Goal: Transaction & Acquisition: Obtain resource

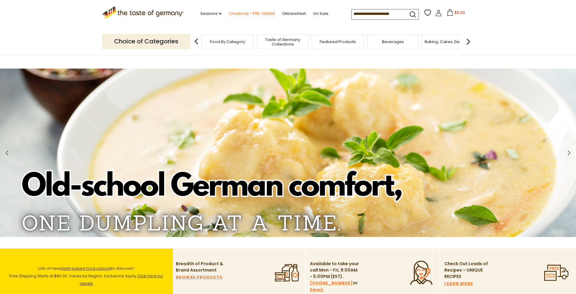
click at [259, 14] on link "Christmas - PRE-ORDER" at bounding box center [252, 13] width 46 height 7
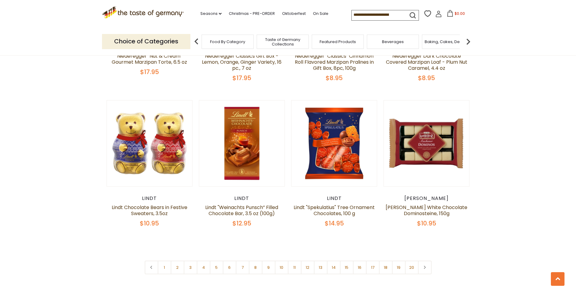
scroll to position [1378, 0]
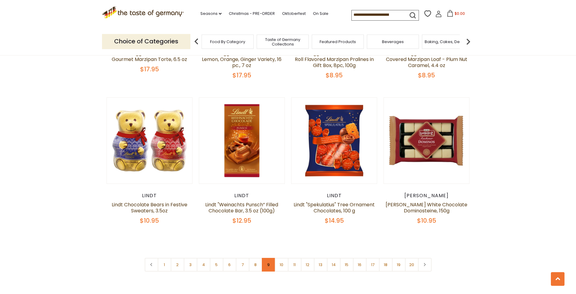
click at [269, 257] on link "9" at bounding box center [269, 264] width 14 height 14
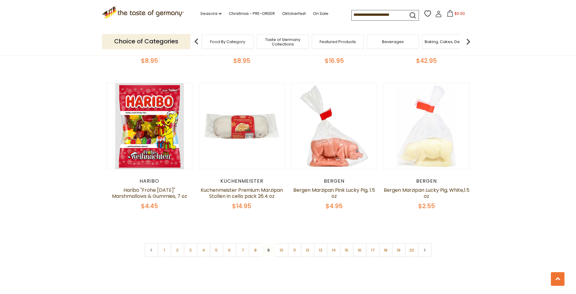
scroll to position [1426, 0]
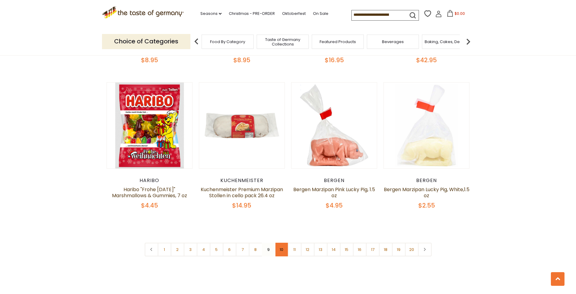
click at [285, 242] on link "10" at bounding box center [282, 249] width 14 height 14
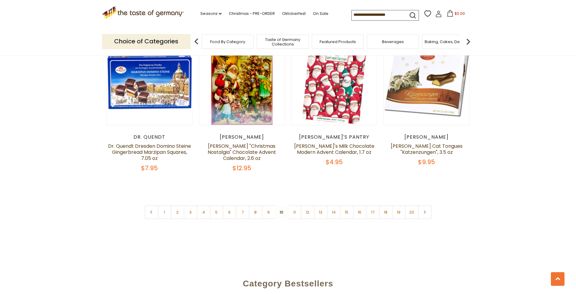
scroll to position [1444, 0]
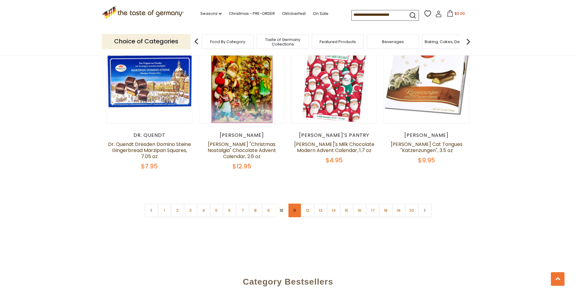
click at [296, 203] on link "11" at bounding box center [295, 210] width 14 height 14
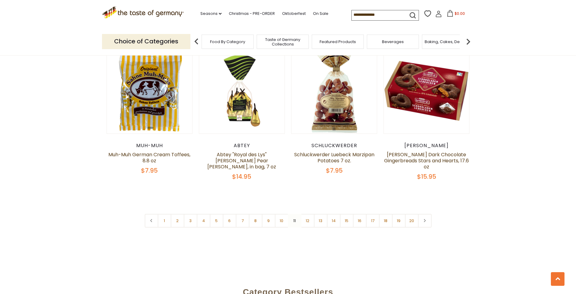
scroll to position [1438, 0]
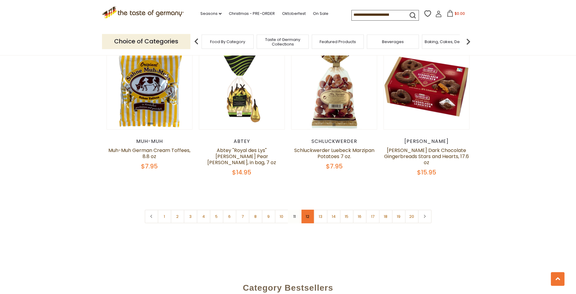
click at [307, 212] on link "12" at bounding box center [308, 216] width 14 height 14
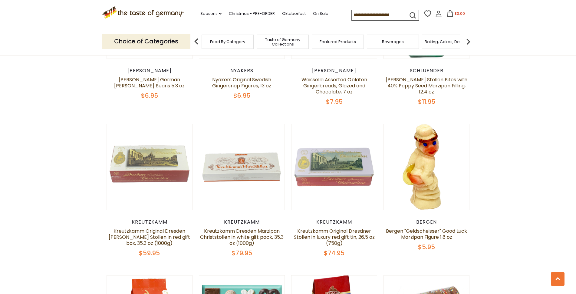
scroll to position [446, 0]
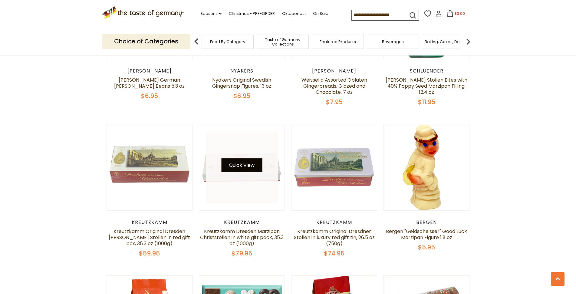
click at [255, 164] on button "Quick View" at bounding box center [241, 165] width 41 height 14
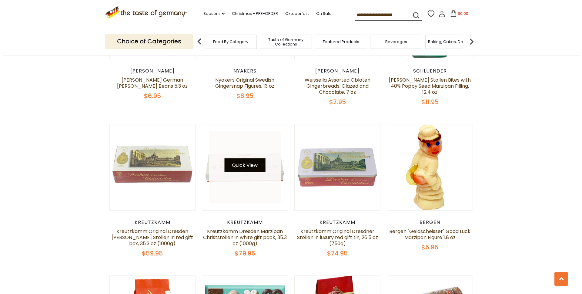
scroll to position [447, 0]
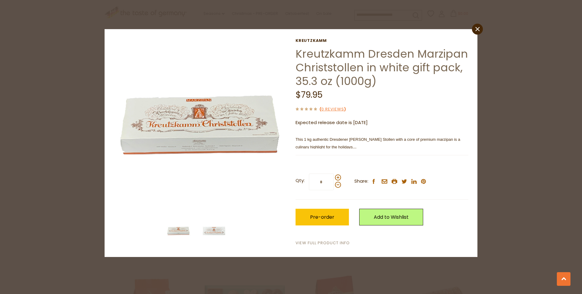
click at [304, 243] on link "View Full Product Info" at bounding box center [322, 243] width 54 height 6
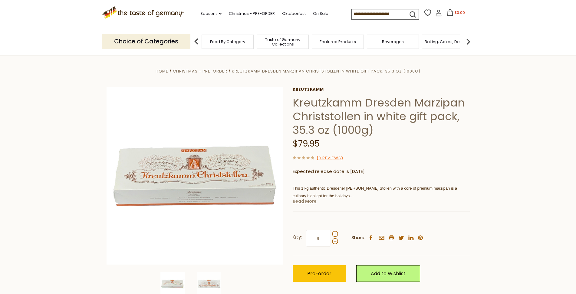
click at [307, 203] on link "Read More" at bounding box center [305, 201] width 24 height 6
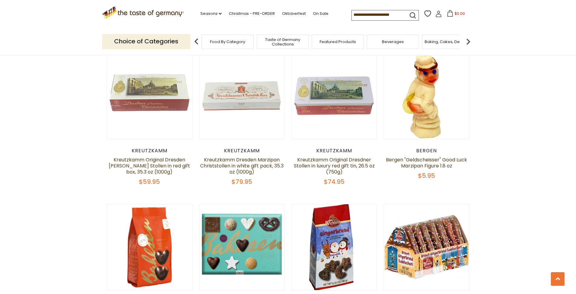
scroll to position [520, 0]
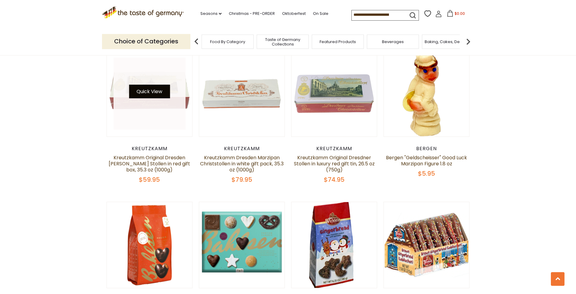
click at [144, 90] on button "Quick View" at bounding box center [149, 92] width 41 height 14
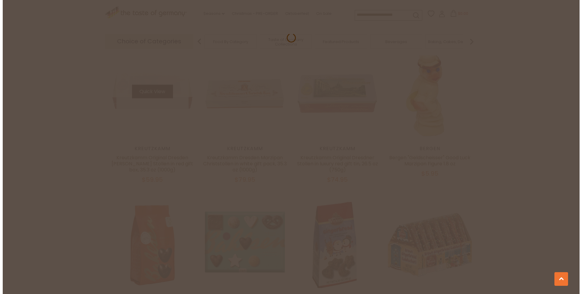
scroll to position [521, 0]
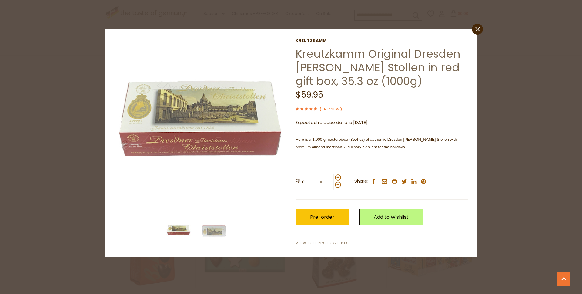
click at [319, 243] on link "View Full Product Info" at bounding box center [322, 243] width 54 height 6
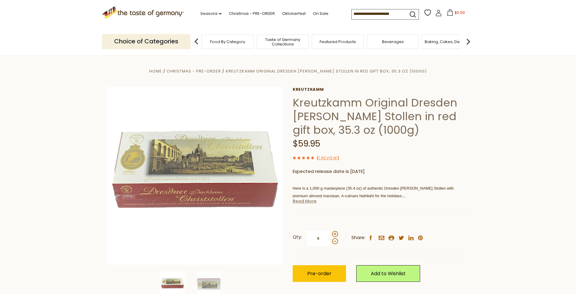
click at [307, 203] on link "Read More" at bounding box center [305, 201] width 24 height 6
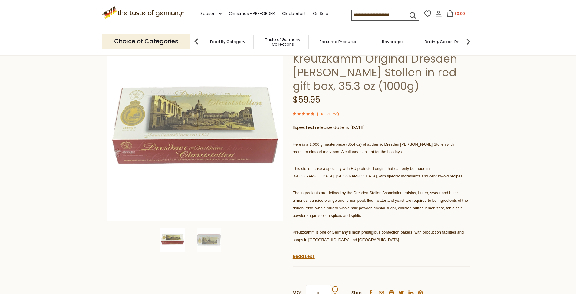
scroll to position [42, 0]
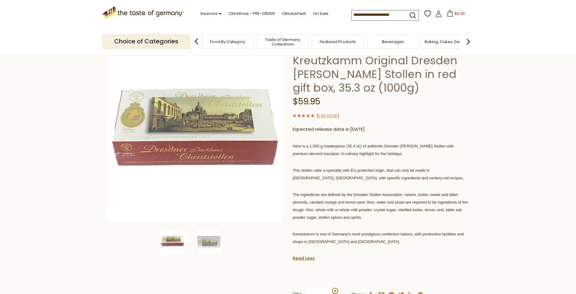
click at [308, 115] on use at bounding box center [308, 115] width 3 height 3
click at [324, 114] on link "1 Review" at bounding box center [328, 116] width 19 height 6
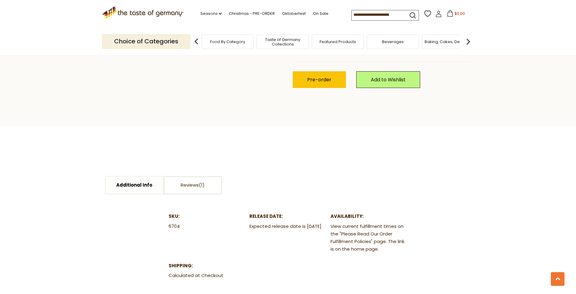
scroll to position [292, 0]
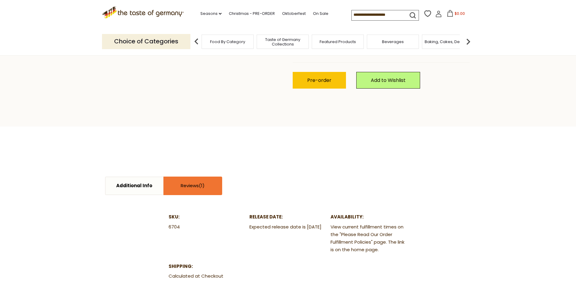
click at [195, 188] on link "Reviews" at bounding box center [193, 185] width 58 height 17
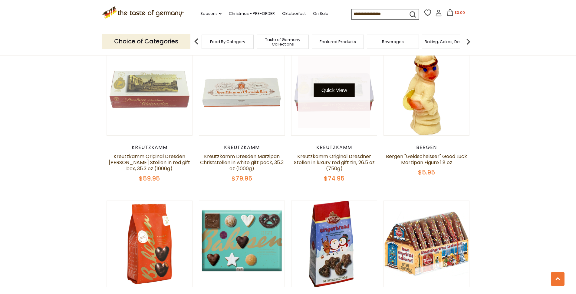
click at [339, 92] on button "Quick View" at bounding box center [334, 90] width 41 height 14
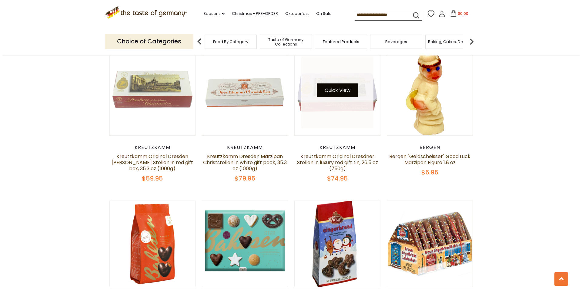
scroll to position [523, 0]
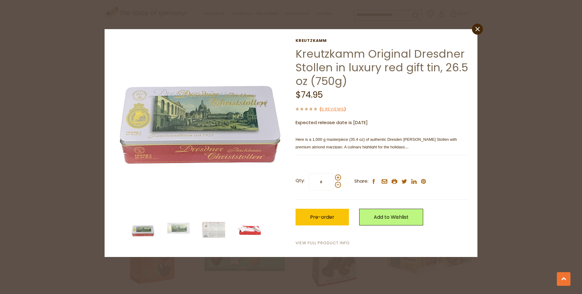
click at [321, 243] on link "View Full Product Info" at bounding box center [322, 243] width 54 height 6
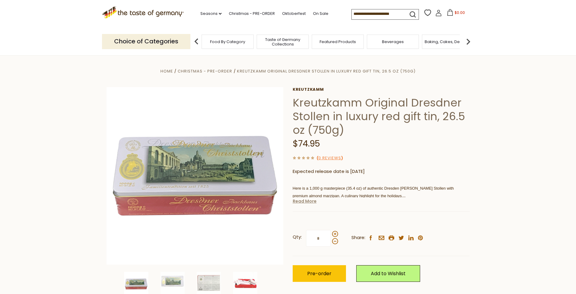
click at [298, 202] on link "Read More" at bounding box center [305, 201] width 24 height 6
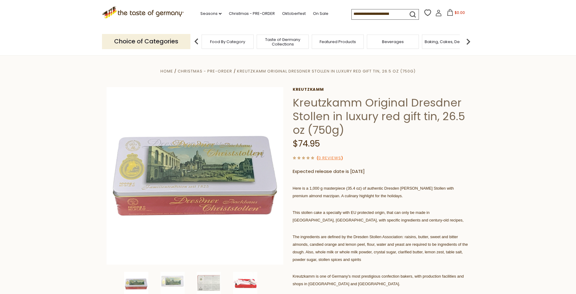
click at [45, 191] on section "Home Christmas - PRE-ORDER Kreutzkamm Original Dresdner Stollen in luxury red g…" at bounding box center [288, 236] width 576 height 363
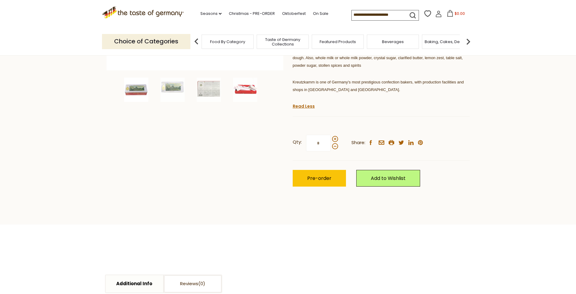
scroll to position [194, 0]
click at [205, 87] on img at bounding box center [209, 89] width 24 height 24
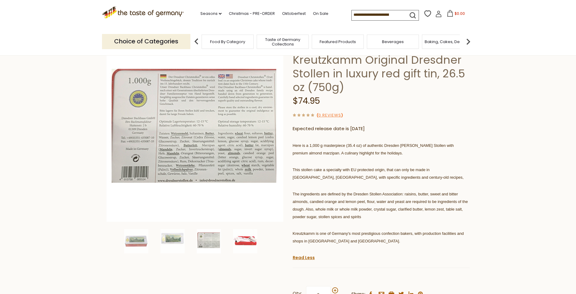
scroll to position [40, 0]
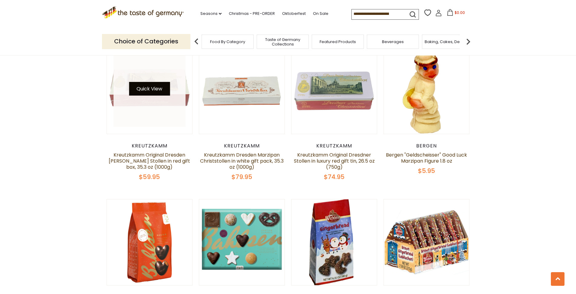
click at [150, 91] on button "Quick View" at bounding box center [149, 89] width 41 height 14
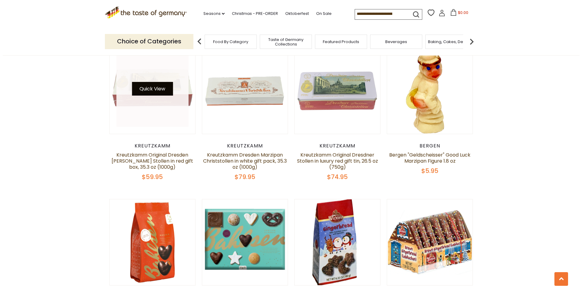
scroll to position [524, 0]
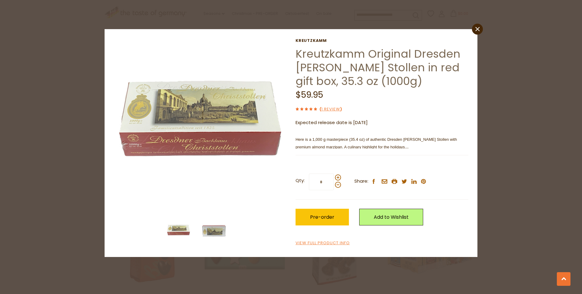
click at [209, 231] on img at bounding box center [214, 230] width 24 height 24
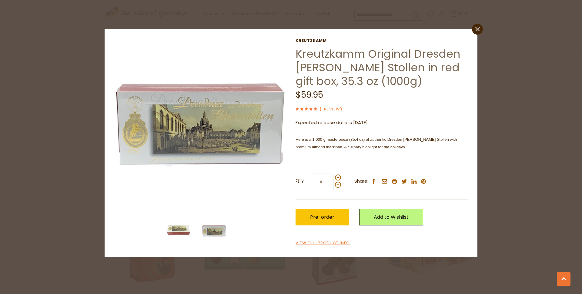
click at [182, 233] on img at bounding box center [178, 230] width 24 height 24
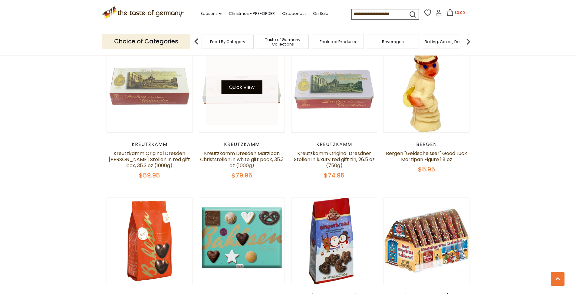
click at [247, 91] on button "Quick View" at bounding box center [241, 87] width 41 height 14
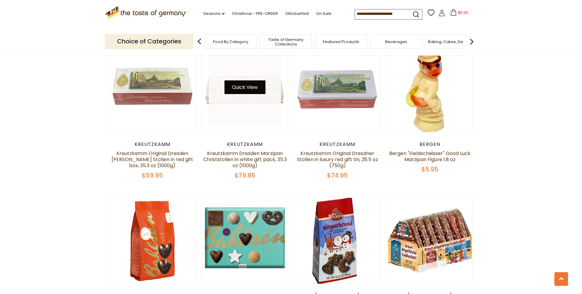
scroll to position [526, 0]
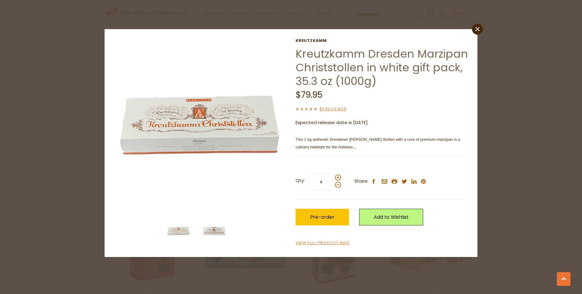
click at [217, 230] on img at bounding box center [214, 230] width 24 height 24
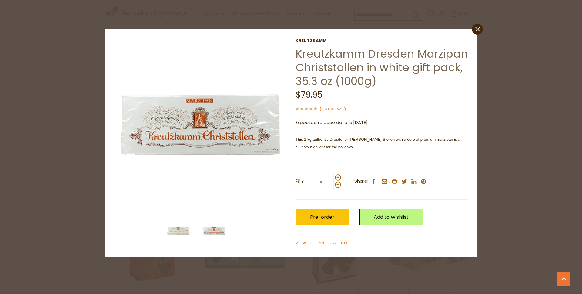
click at [182, 228] on img at bounding box center [178, 230] width 24 height 24
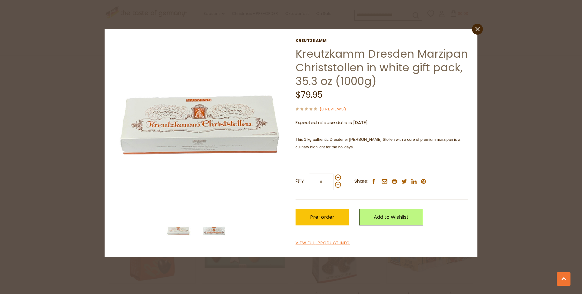
click at [218, 231] on img at bounding box center [214, 230] width 24 height 24
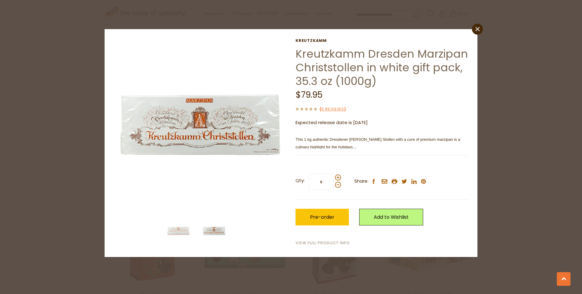
click at [321, 243] on link "View Full Product Info" at bounding box center [322, 243] width 54 height 6
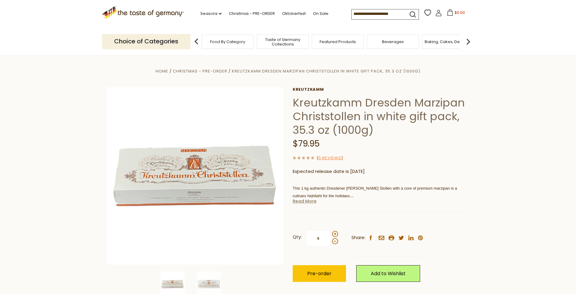
click at [303, 202] on link "Read More" at bounding box center [305, 201] width 24 height 6
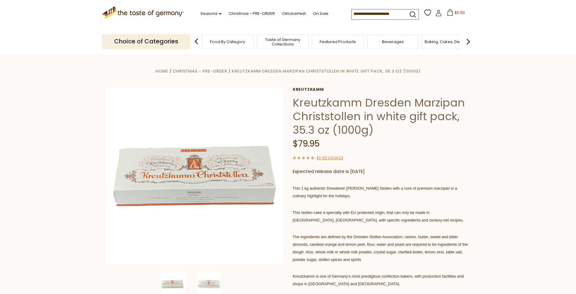
click at [437, 14] on icon at bounding box center [438, 14] width 5 height 3
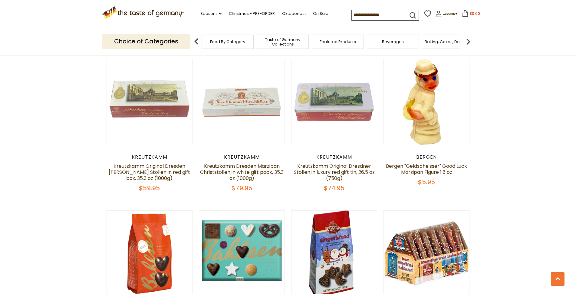
scroll to position [511, 0]
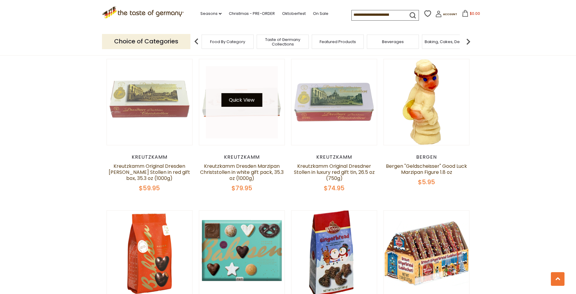
click at [250, 102] on button "Quick View" at bounding box center [241, 100] width 41 height 14
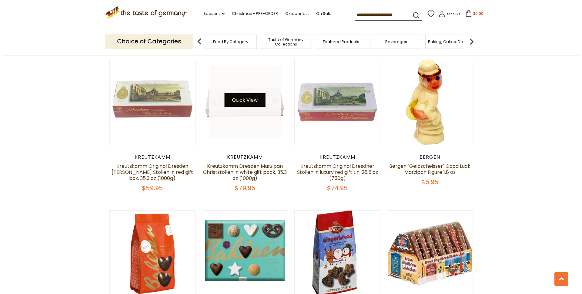
scroll to position [512, 0]
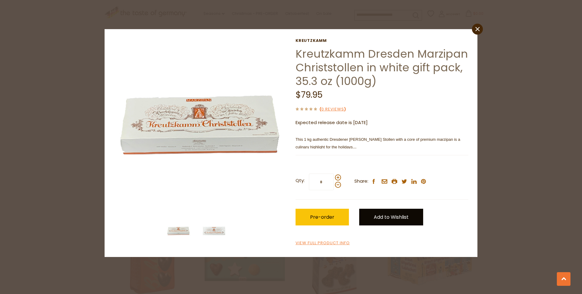
click at [392, 216] on link "Add to Wishlist" at bounding box center [391, 216] width 64 height 17
click at [381, 240] on link "Christmas" at bounding box center [382, 237] width 23 height 6
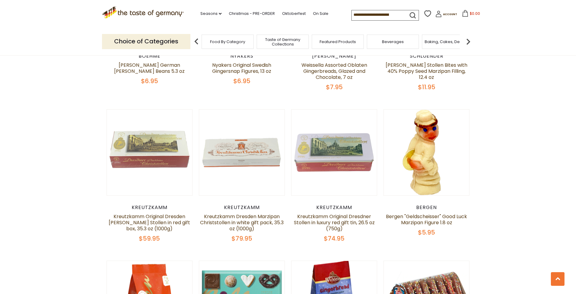
scroll to position [463, 0]
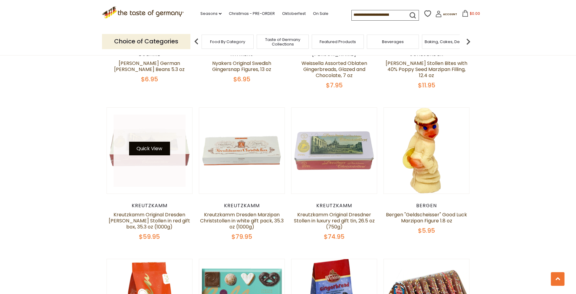
click at [153, 150] on button "Quick View" at bounding box center [149, 148] width 41 height 14
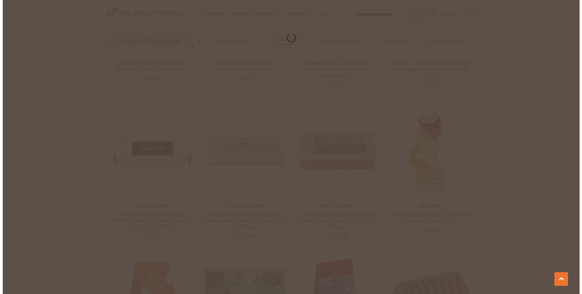
scroll to position [464, 0]
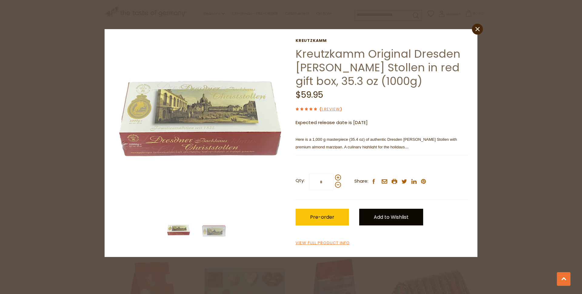
click at [391, 218] on link "Add to Wishlist" at bounding box center [391, 216] width 64 height 17
click at [390, 238] on link "Christmas" at bounding box center [382, 237] width 23 height 6
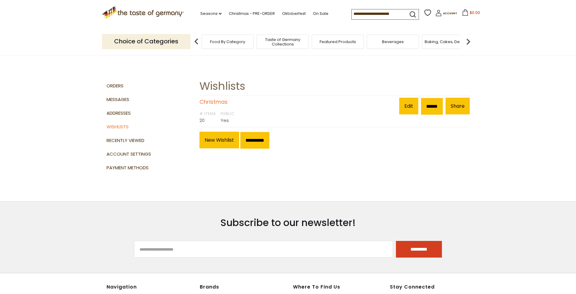
click at [220, 101] on link "Christmas" at bounding box center [214, 102] width 28 height 8
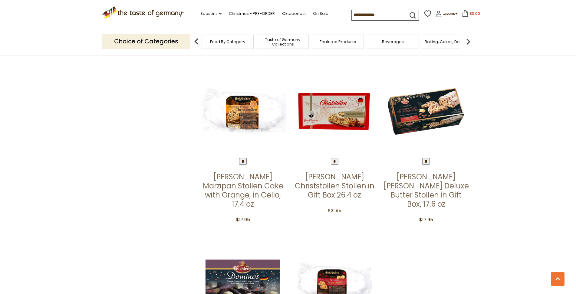
scroll to position [968, 0]
click at [337, 87] on img at bounding box center [334, 111] width 87 height 87
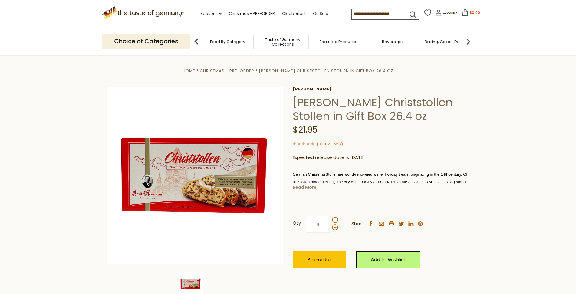
click at [312, 190] on link "Read More" at bounding box center [305, 187] width 24 height 6
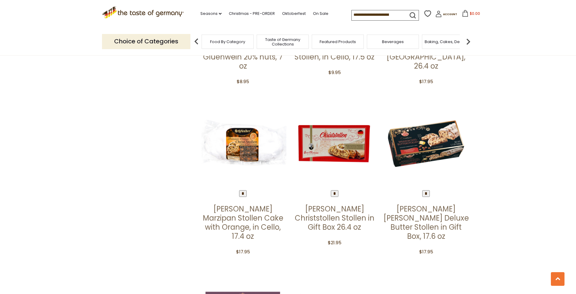
scroll to position [945, 0]
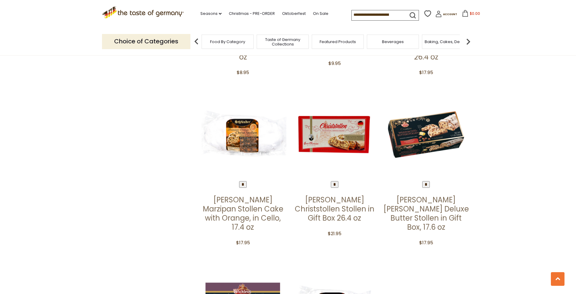
click at [428, 105] on img at bounding box center [426, 134] width 87 height 87
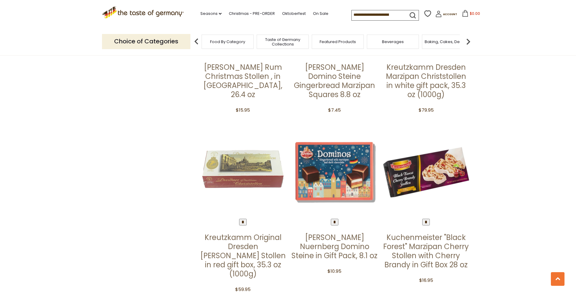
scroll to position [379, 0]
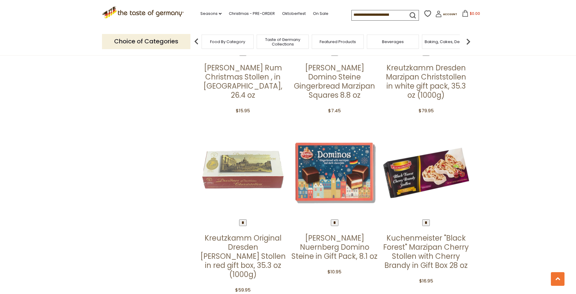
click at [249, 152] on img at bounding box center [243, 172] width 87 height 87
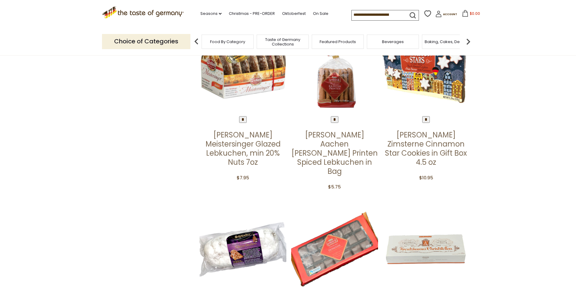
scroll to position [149, 0]
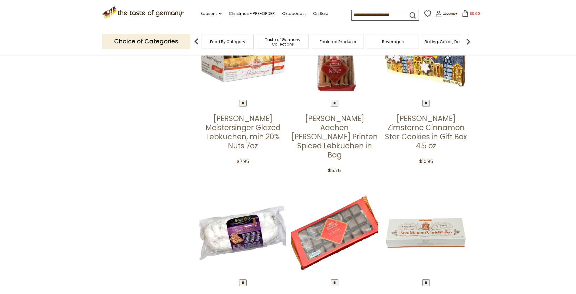
click at [435, 217] on img at bounding box center [426, 232] width 87 height 87
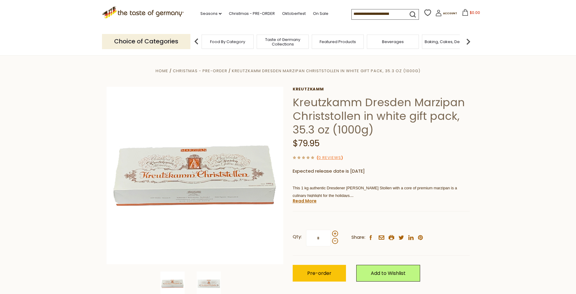
click at [169, 283] on img at bounding box center [173, 283] width 24 height 24
click at [219, 286] on img at bounding box center [209, 283] width 24 height 24
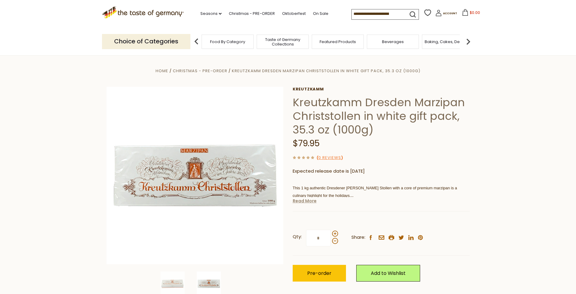
click at [304, 202] on link "Read More" at bounding box center [305, 200] width 24 height 6
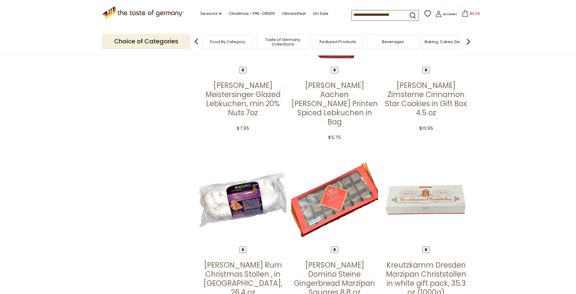
scroll to position [180, 0]
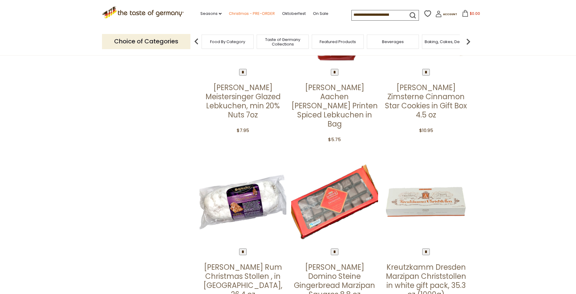
click at [260, 15] on link "Christmas - PRE-ORDER" at bounding box center [252, 13] width 46 height 7
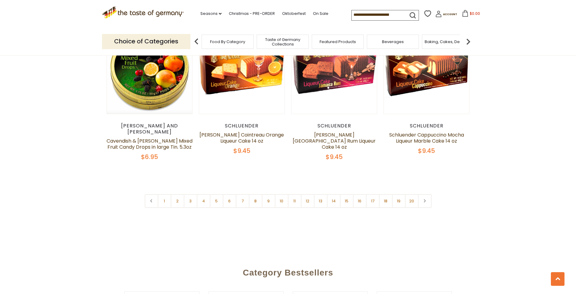
scroll to position [1459, 0]
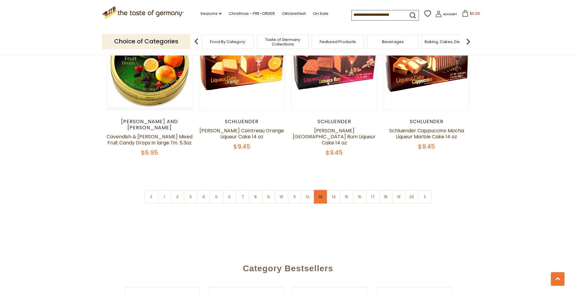
click at [322, 190] on link "13" at bounding box center [321, 197] width 14 height 14
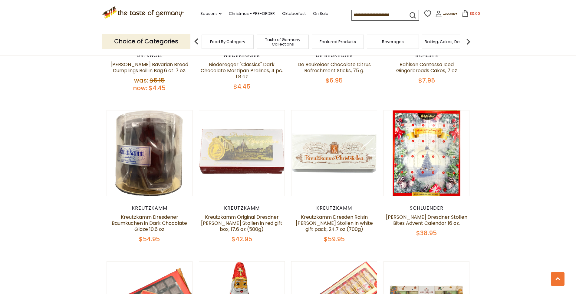
scroll to position [314, 0]
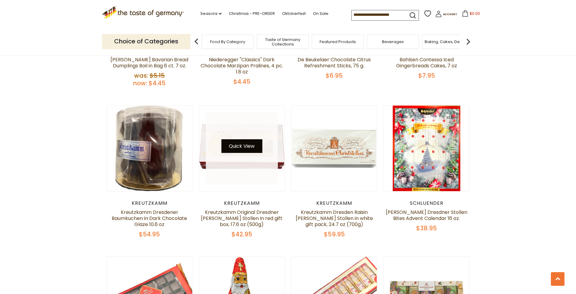
click at [246, 151] on button "Quick View" at bounding box center [241, 146] width 41 height 14
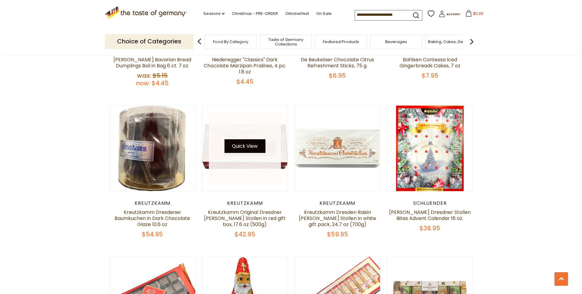
scroll to position [315, 0]
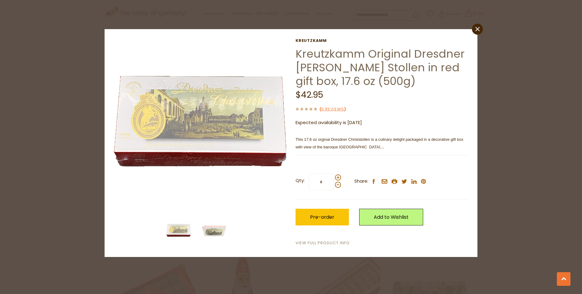
click at [314, 245] on link "View Full Product Info" at bounding box center [322, 243] width 54 height 6
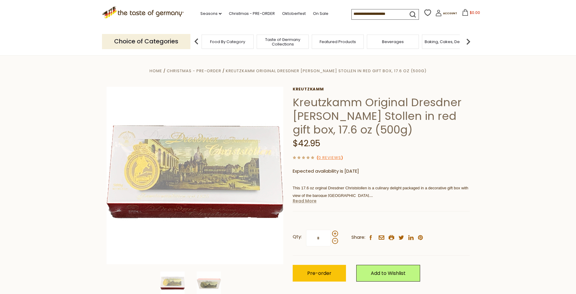
click at [299, 202] on link "Read More" at bounding box center [305, 200] width 24 height 6
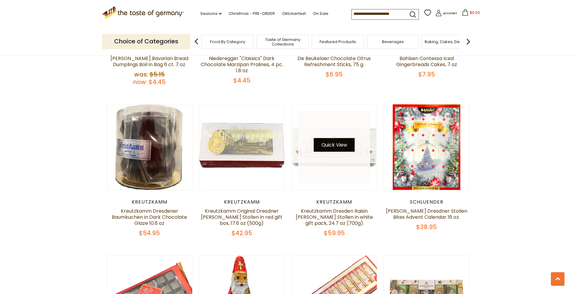
click at [339, 145] on button "Quick View" at bounding box center [334, 145] width 41 height 14
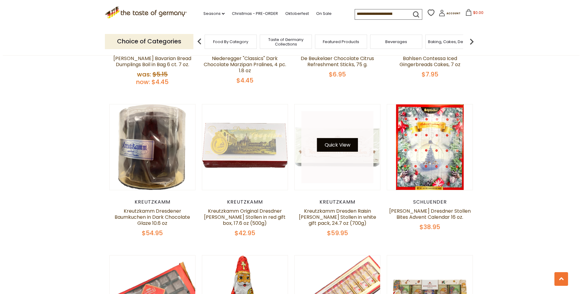
scroll to position [316, 0]
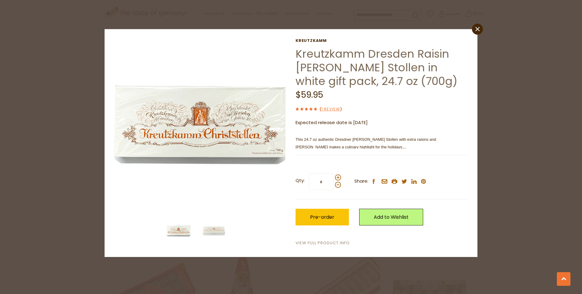
click at [310, 245] on link "View Full Product Info" at bounding box center [322, 243] width 54 height 6
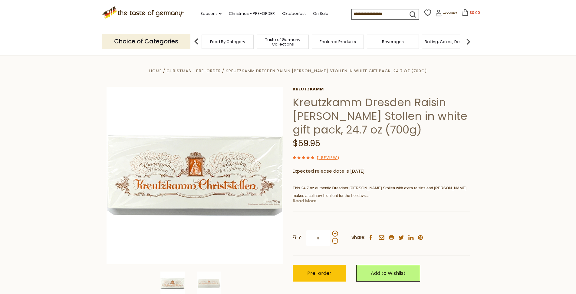
click at [304, 202] on link "Read More" at bounding box center [305, 200] width 24 height 6
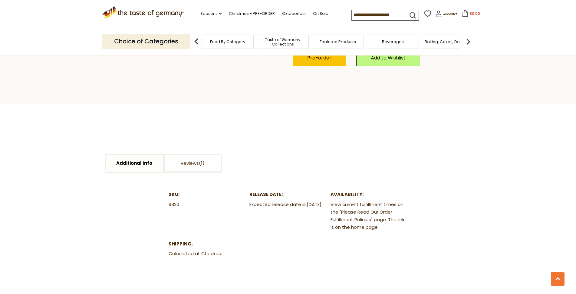
scroll to position [315, 0]
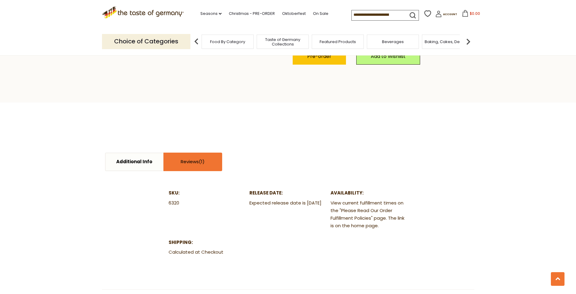
click at [189, 158] on link "Reviews" at bounding box center [193, 161] width 58 height 17
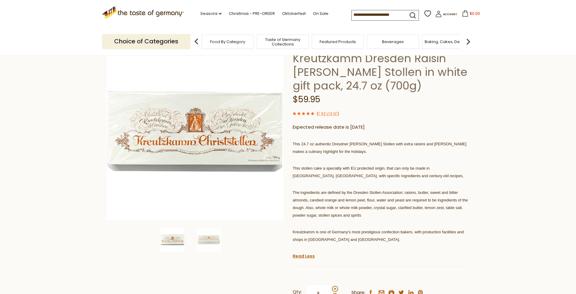
scroll to position [45, 0]
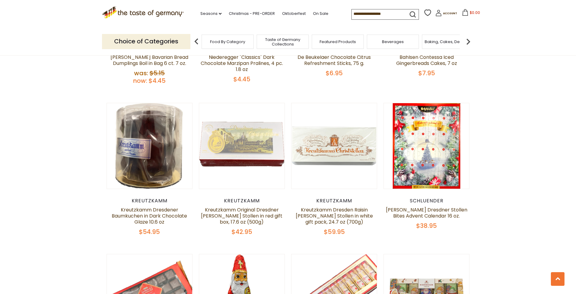
scroll to position [316, 0]
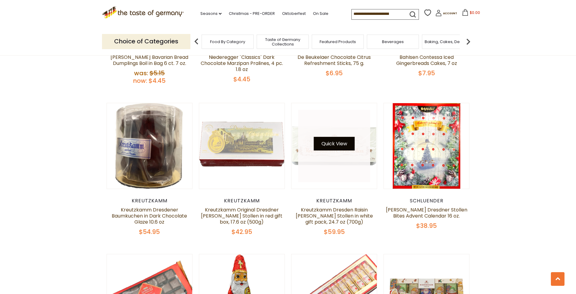
click at [340, 146] on button "Quick View" at bounding box center [334, 144] width 41 height 14
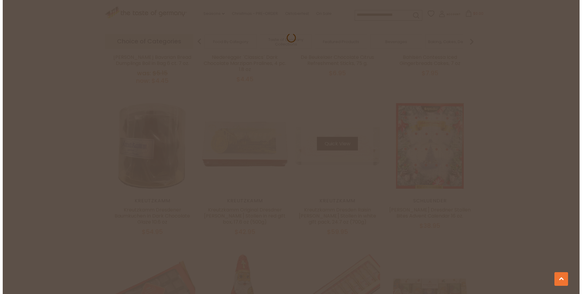
scroll to position [317, 0]
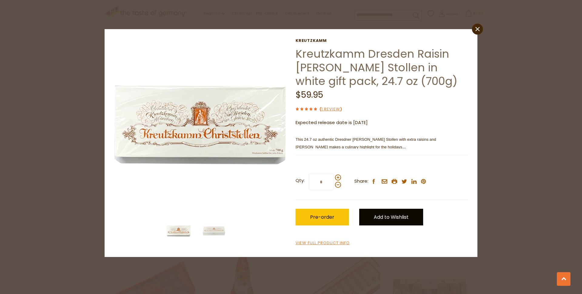
click at [391, 214] on link "Add to Wishlist" at bounding box center [391, 216] width 64 height 17
click at [387, 237] on link "Christmas" at bounding box center [382, 237] width 23 height 6
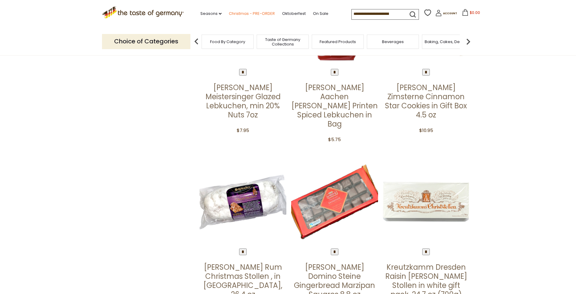
click at [255, 13] on link "Christmas - PRE-ORDER" at bounding box center [252, 13] width 46 height 7
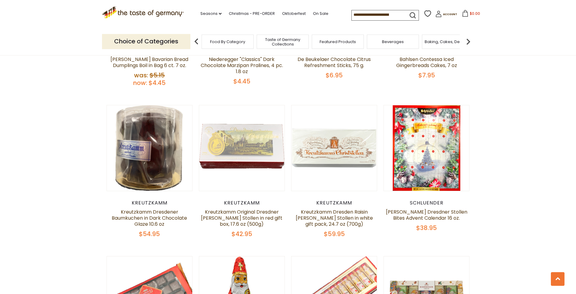
scroll to position [345, 0]
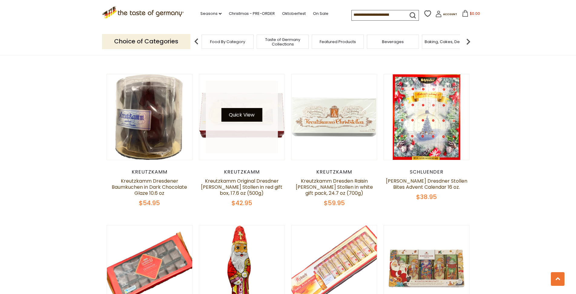
click at [248, 117] on button "Quick View" at bounding box center [241, 115] width 41 height 14
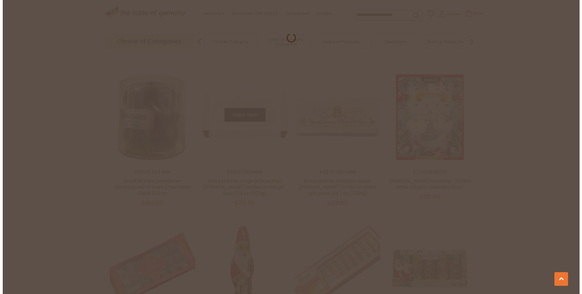
scroll to position [346, 0]
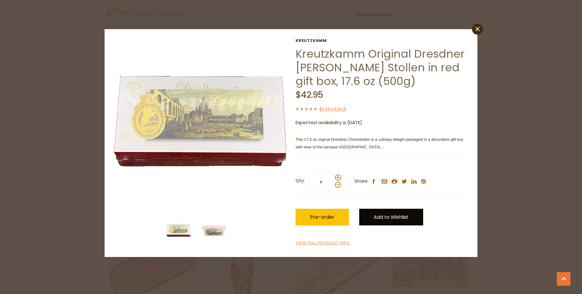
click at [397, 219] on link "Add to Wishlist" at bounding box center [391, 216] width 64 height 17
click at [382, 238] on link "Christmas" at bounding box center [382, 237] width 23 height 6
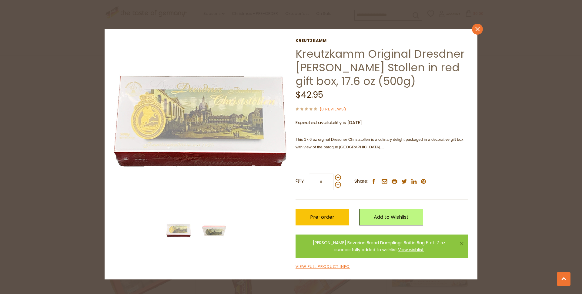
click at [479, 27] on icon at bounding box center [477, 29] width 4 height 4
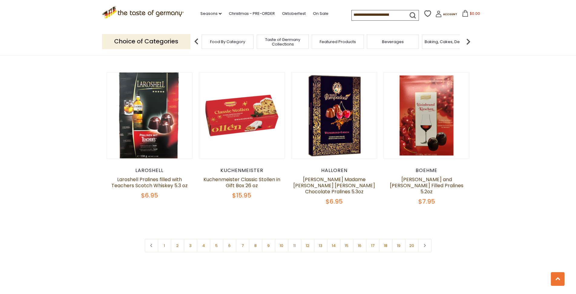
scroll to position [1420, 0]
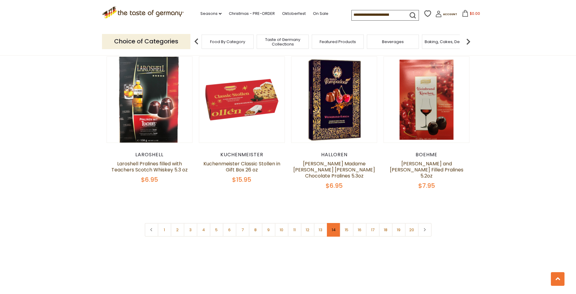
click at [337, 232] on link "14" at bounding box center [334, 230] width 14 height 14
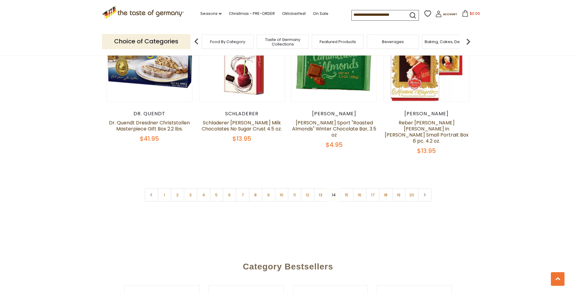
scroll to position [1467, 0]
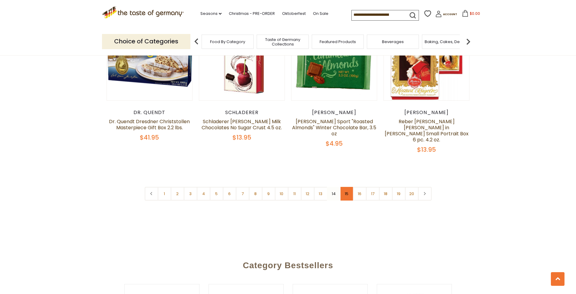
click at [350, 187] on link "15" at bounding box center [347, 194] width 14 height 14
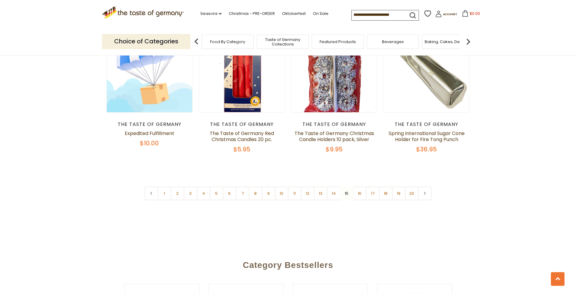
scroll to position [1432, 0]
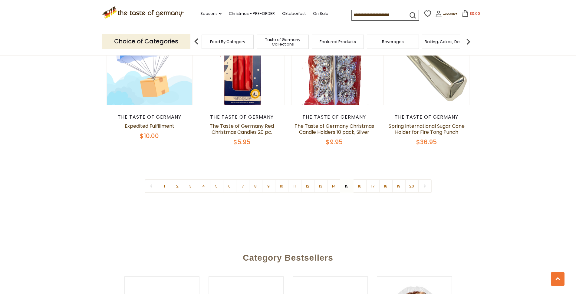
click at [345, 179] on nav "1 2 3 4 5 6 7 8 9 10 11 12 13 14 15 16 17 18 19 20" at bounding box center [288, 186] width 287 height 14
click at [332, 179] on link "14" at bounding box center [334, 186] width 14 height 14
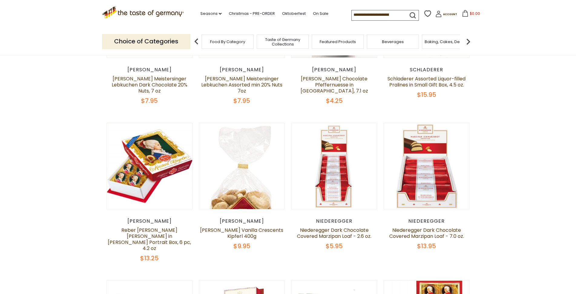
scroll to position [238, 0]
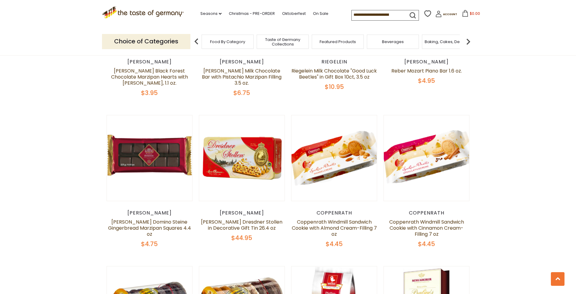
scroll to position [909, 0]
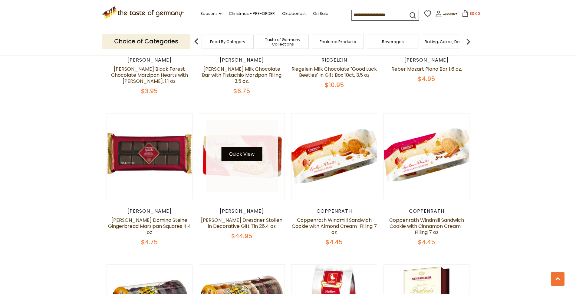
click at [242, 154] on button "Quick View" at bounding box center [241, 154] width 41 height 14
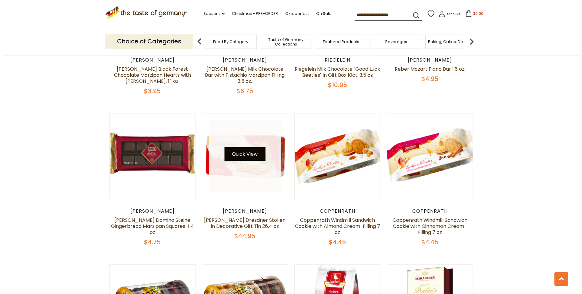
scroll to position [910, 0]
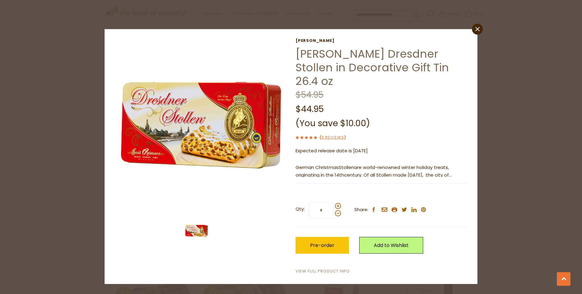
click at [322, 268] on link "View Full Product Info" at bounding box center [322, 271] width 54 height 6
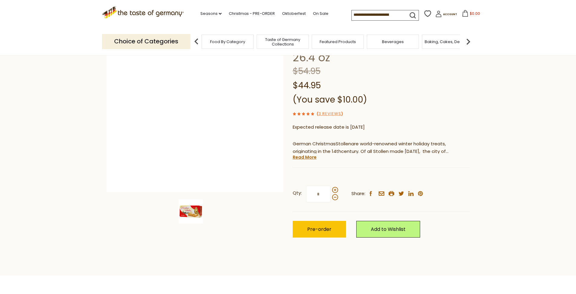
scroll to position [71, 0]
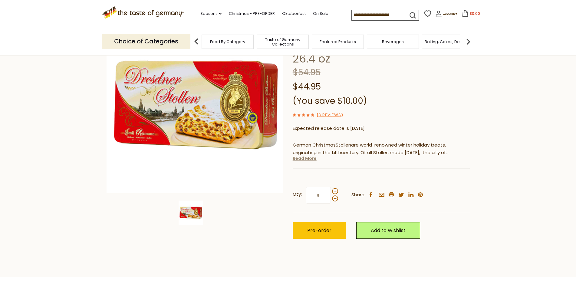
click at [307, 155] on link "Read More" at bounding box center [305, 158] width 24 height 6
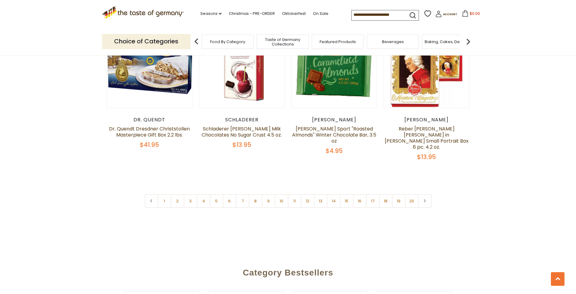
scroll to position [1458, 0]
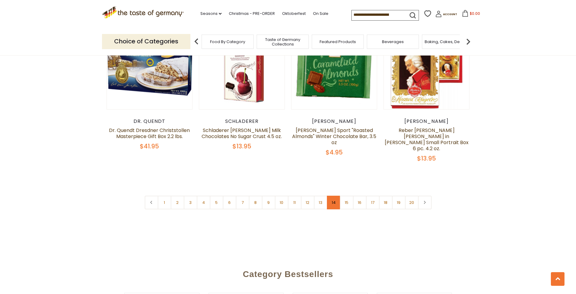
click at [334, 195] on link "14" at bounding box center [334, 202] width 14 height 14
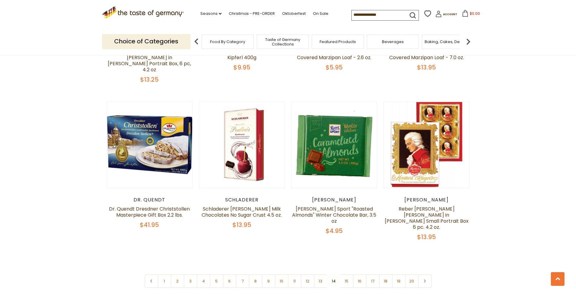
scroll to position [1392, 0]
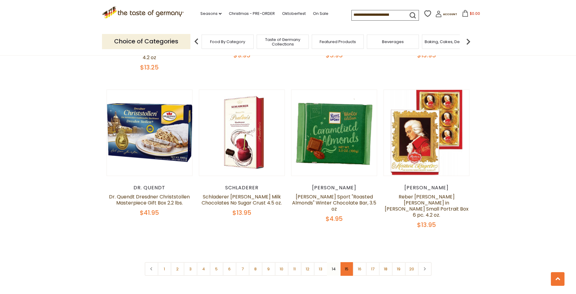
click at [347, 262] on link "15" at bounding box center [347, 269] width 14 height 14
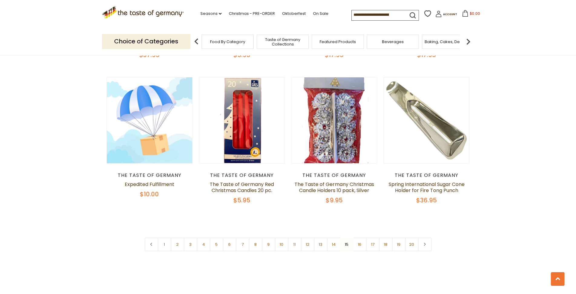
scroll to position [1374, 0]
click at [359, 237] on link "16" at bounding box center [360, 244] width 14 height 14
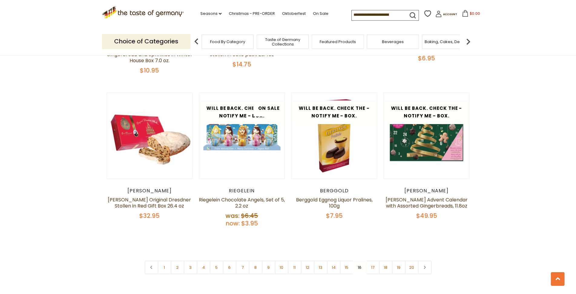
scroll to position [1384, 0]
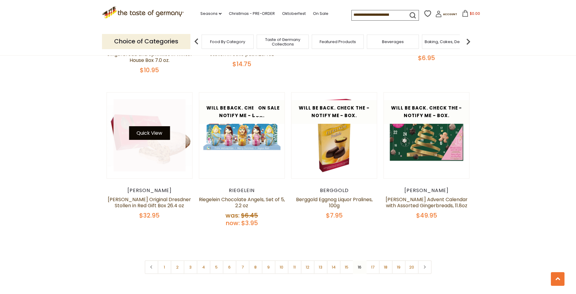
click at [135, 126] on button "Quick View" at bounding box center [149, 133] width 41 height 14
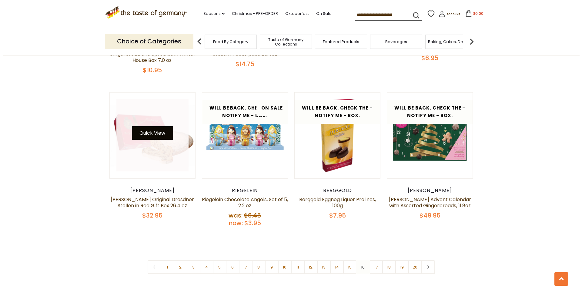
scroll to position [1385, 0]
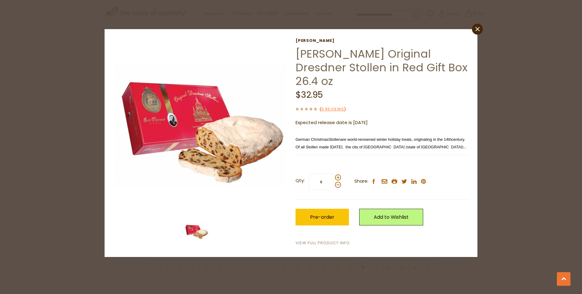
click at [317, 240] on link "View Full Product Info" at bounding box center [322, 243] width 54 height 6
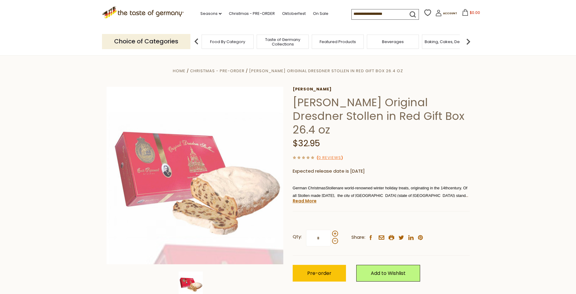
click at [300, 197] on link "Read More" at bounding box center [305, 200] width 24 height 6
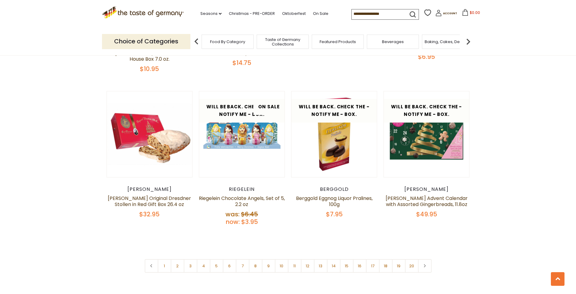
scroll to position [1385, 0]
click at [285, 259] on link "10" at bounding box center [282, 266] width 14 height 14
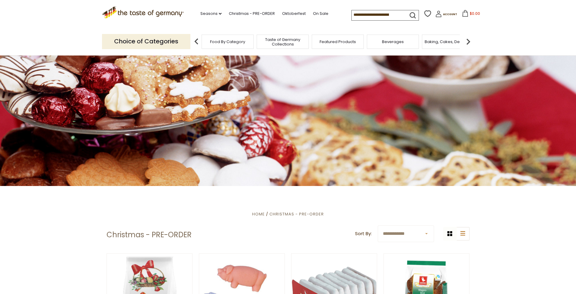
scroll to position [0, 0]
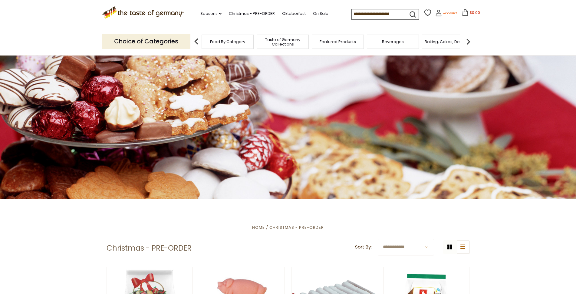
click at [436, 15] on icon at bounding box center [439, 13] width 7 height 7
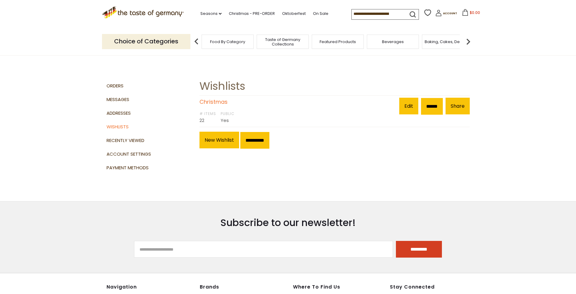
click at [213, 101] on link "Christmas" at bounding box center [214, 102] width 28 height 8
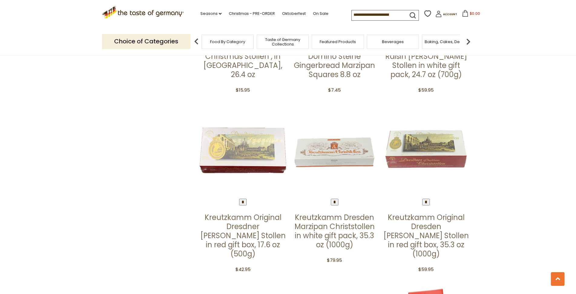
scroll to position [401, 0]
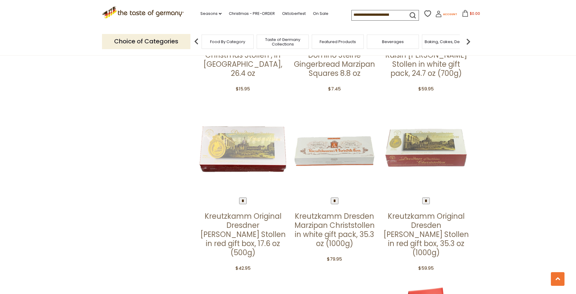
click at [443, 15] on span "Account" at bounding box center [450, 14] width 14 height 3
